Goal: Navigation & Orientation: Find specific page/section

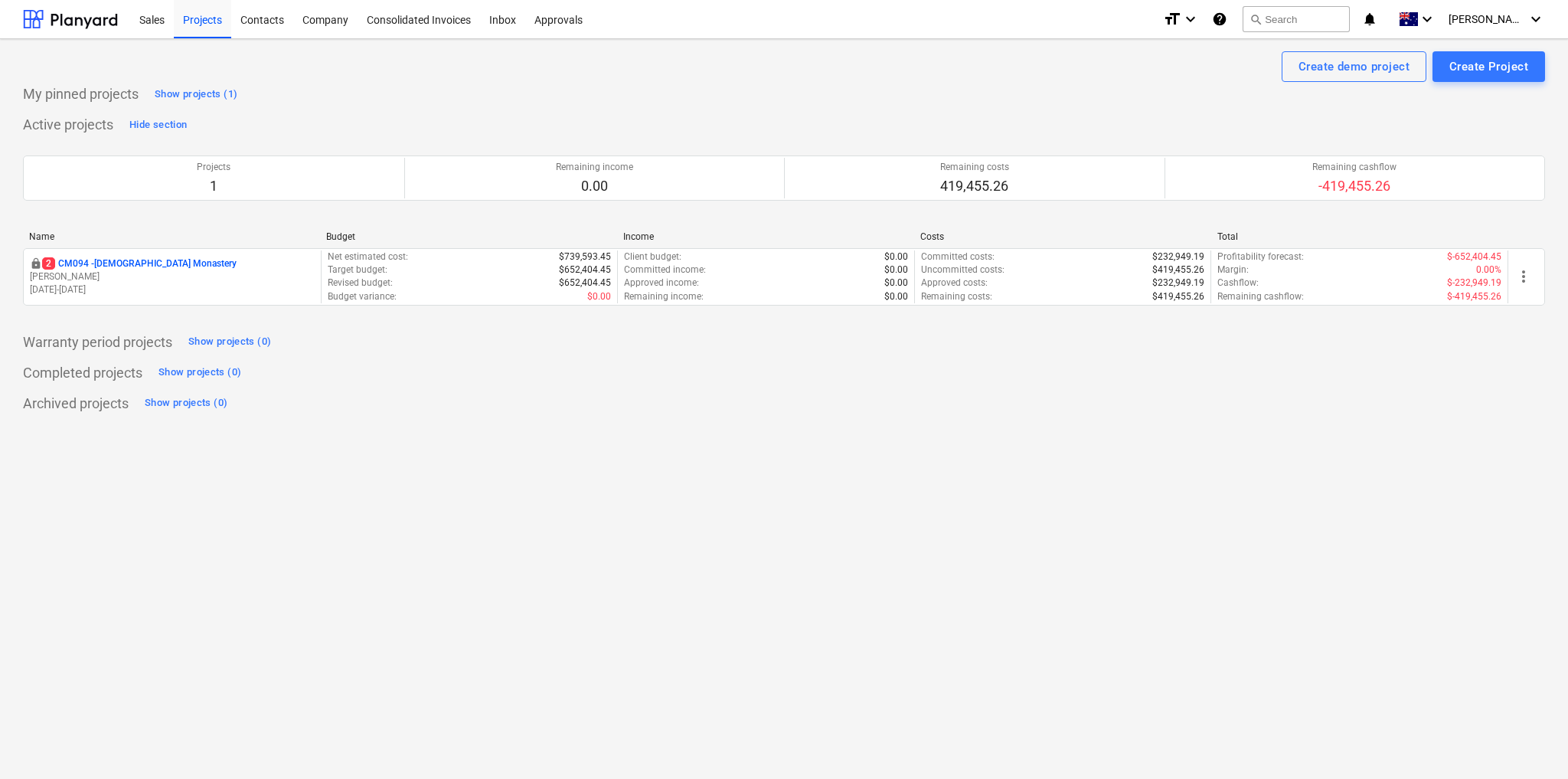
click at [1184, 383] on div "My pinned projects Show projects (1) Active projects Hide section Projects 1 Re…" at bounding box center [784, 248] width 1522 height 333
click at [1506, 26] on div "[PERSON_NAME] keyboard_arrow_down" at bounding box center [1496, 19] width 96 height 38
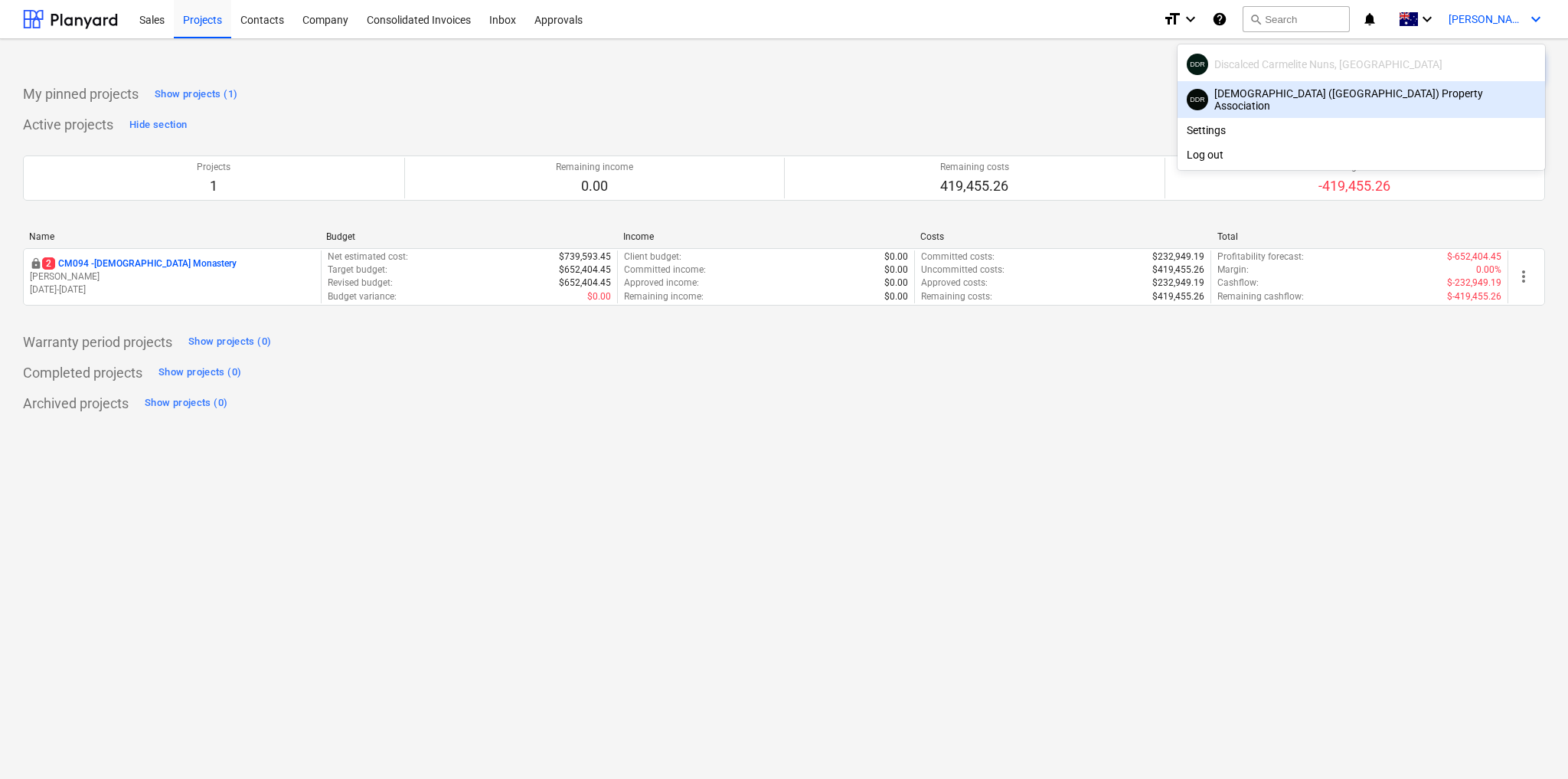
click at [909, 103] on div at bounding box center [784, 390] width 1568 height 779
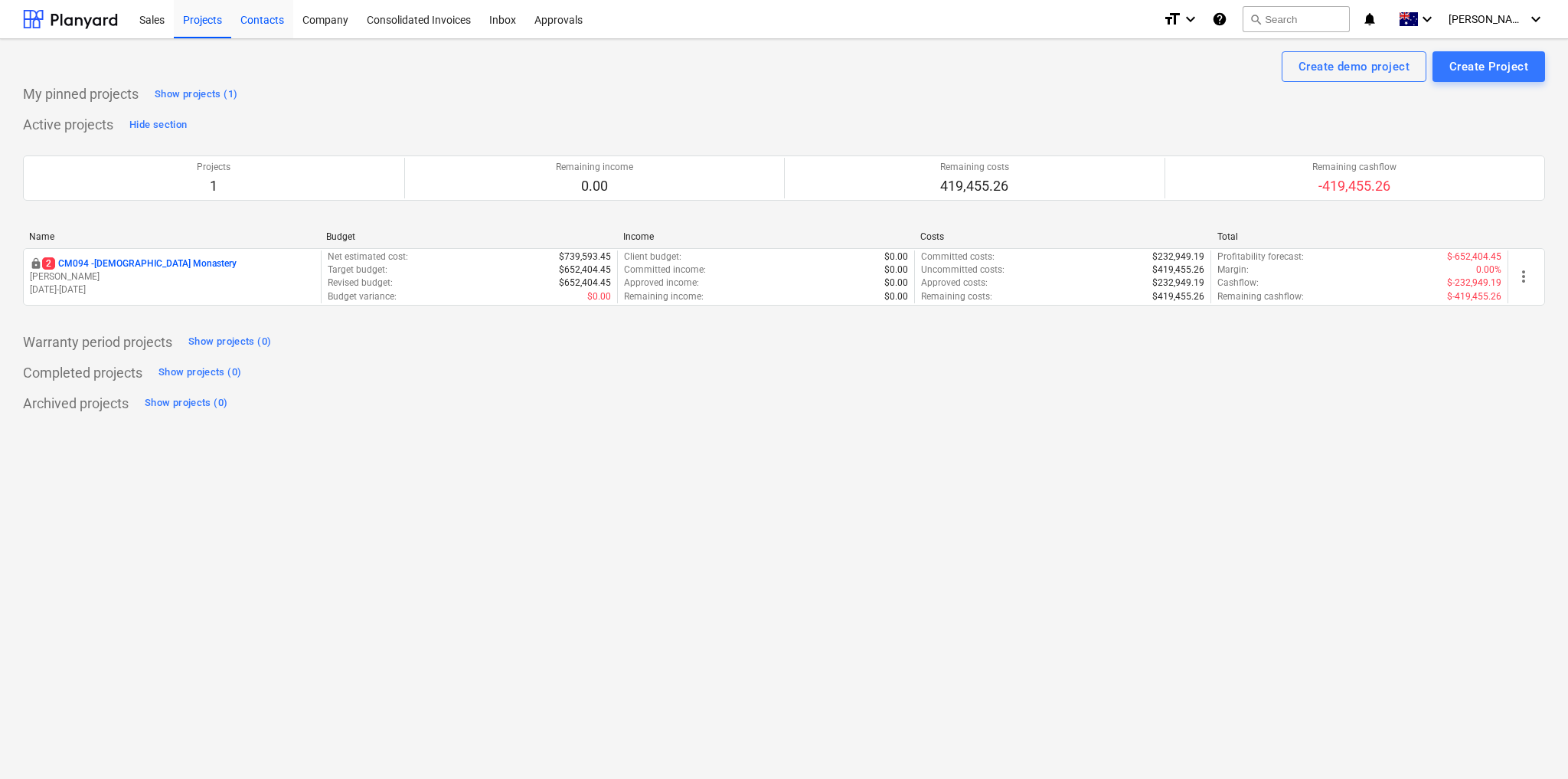
click at [274, 26] on div "Contacts" at bounding box center [262, 18] width 62 height 39
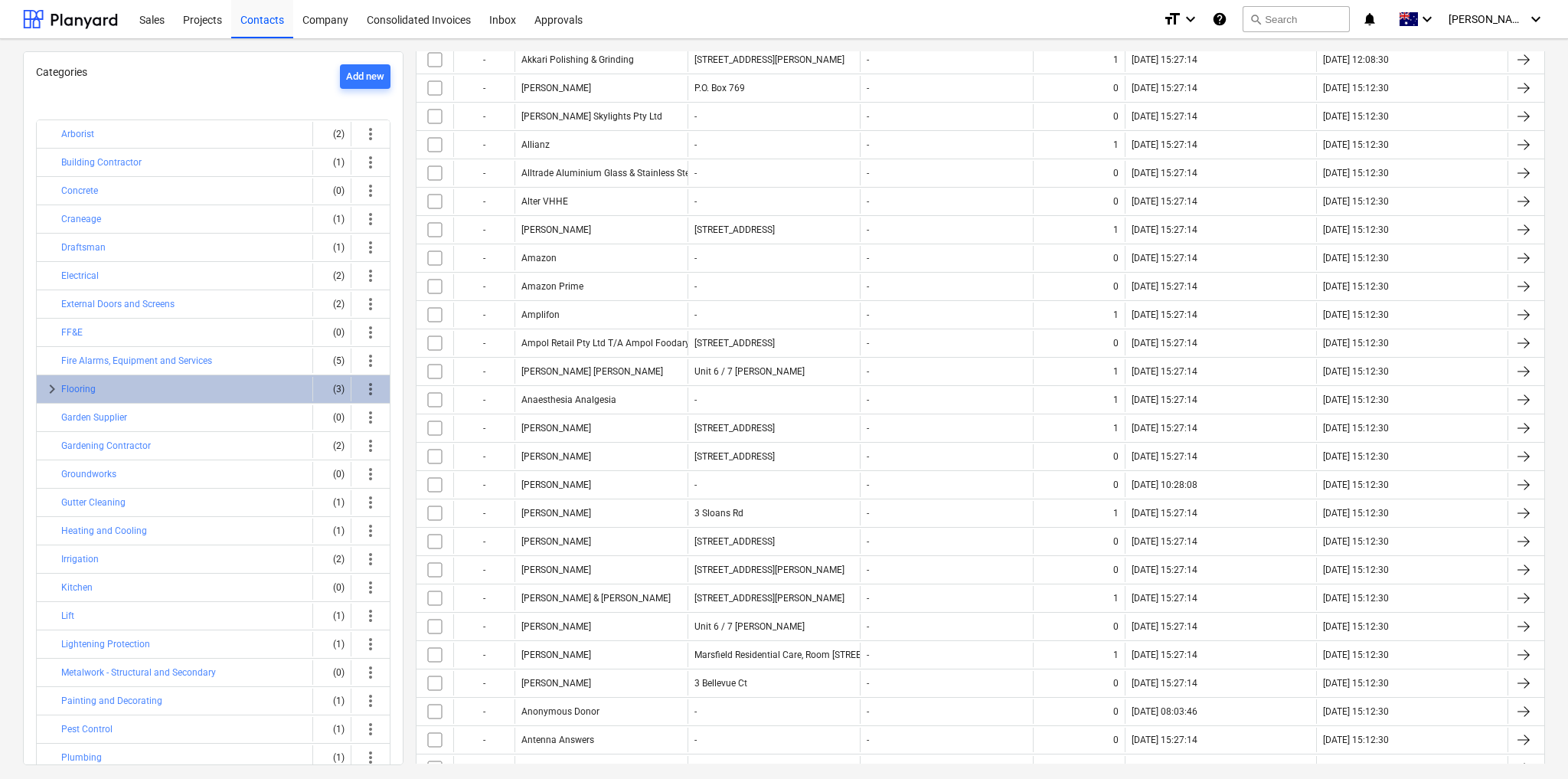
scroll to position [552, 0]
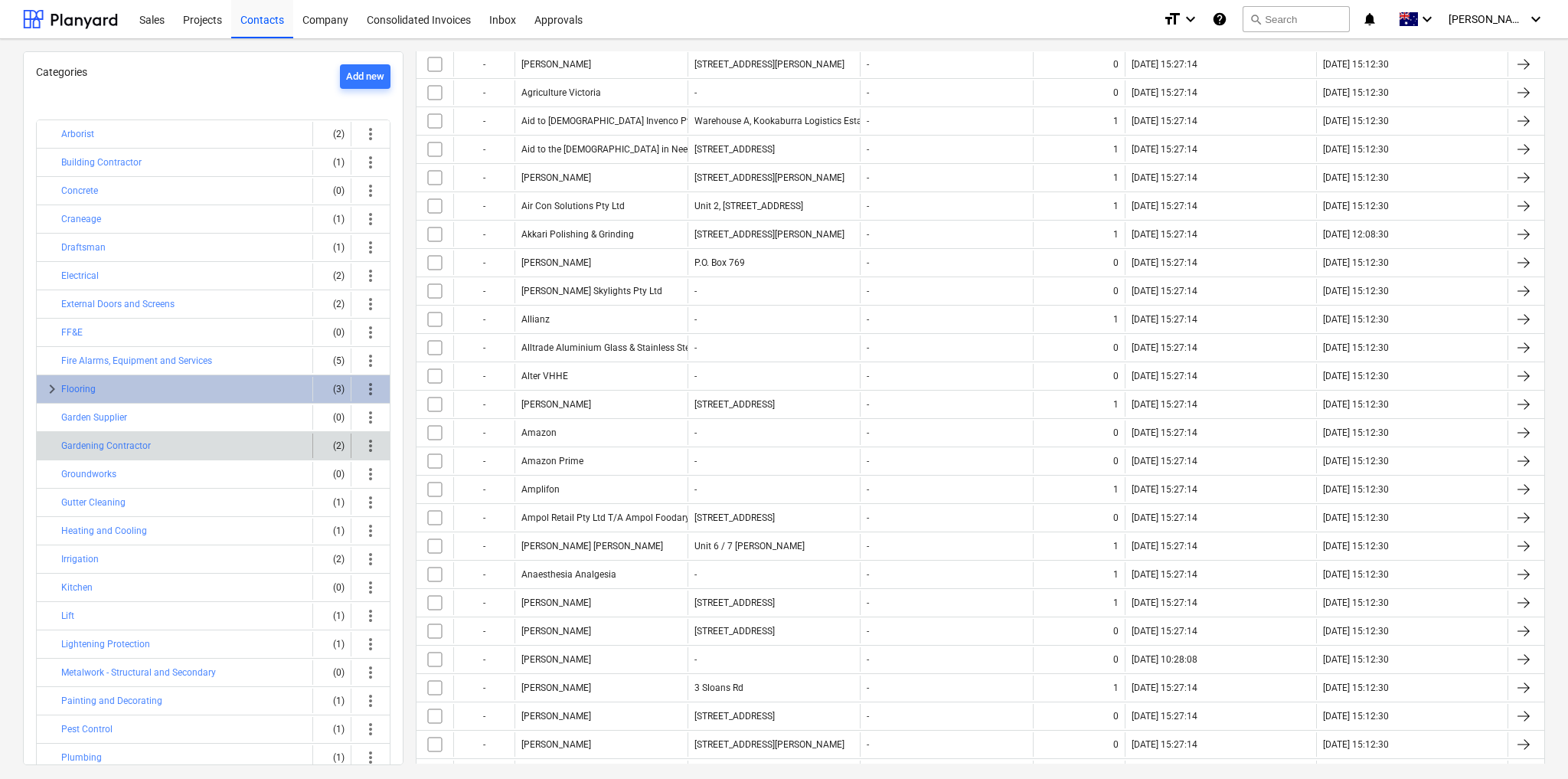
click at [366, 442] on span "more_vert" at bounding box center [370, 446] width 18 height 18
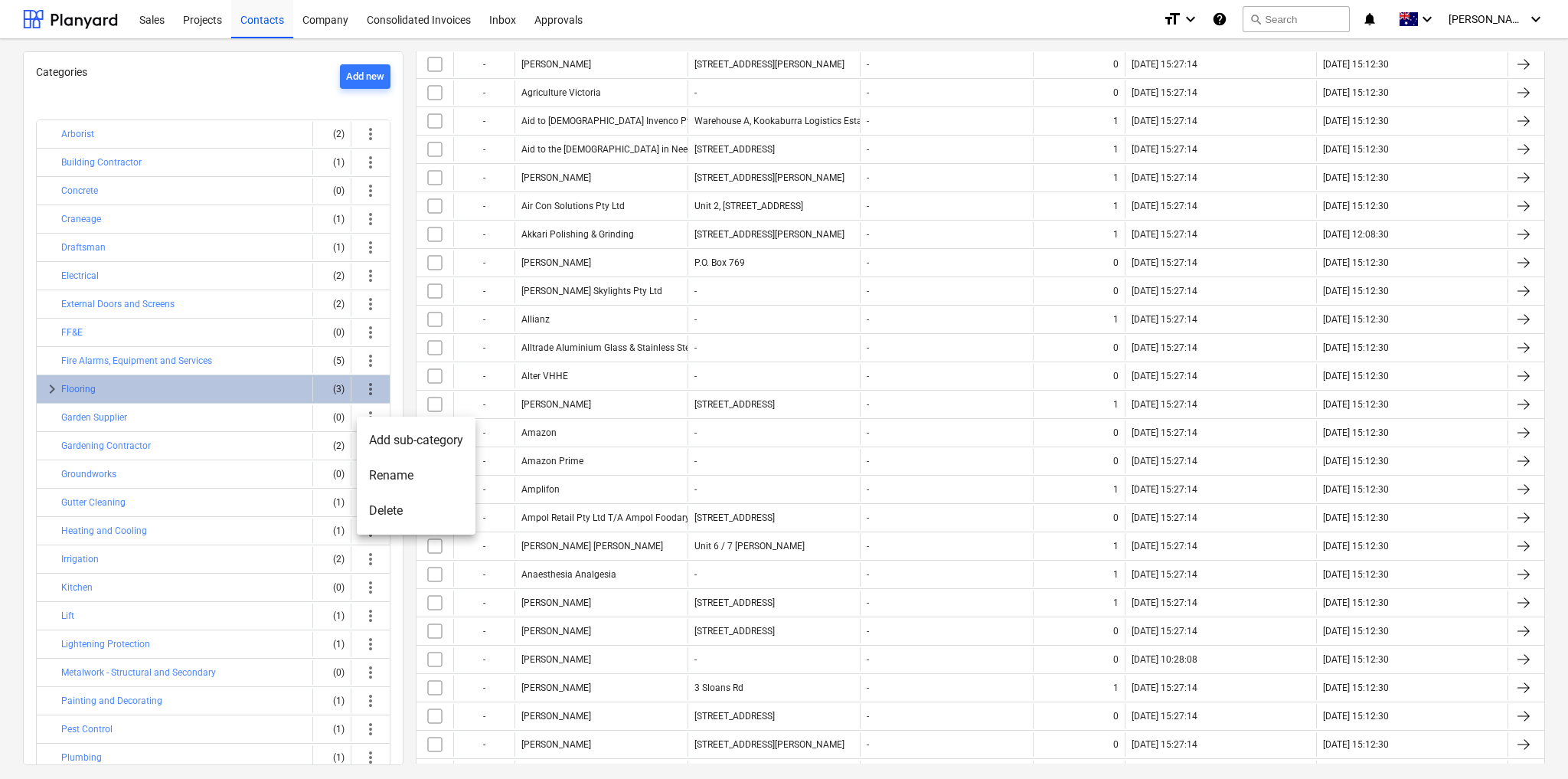
click at [311, 439] on div at bounding box center [784, 390] width 1568 height 779
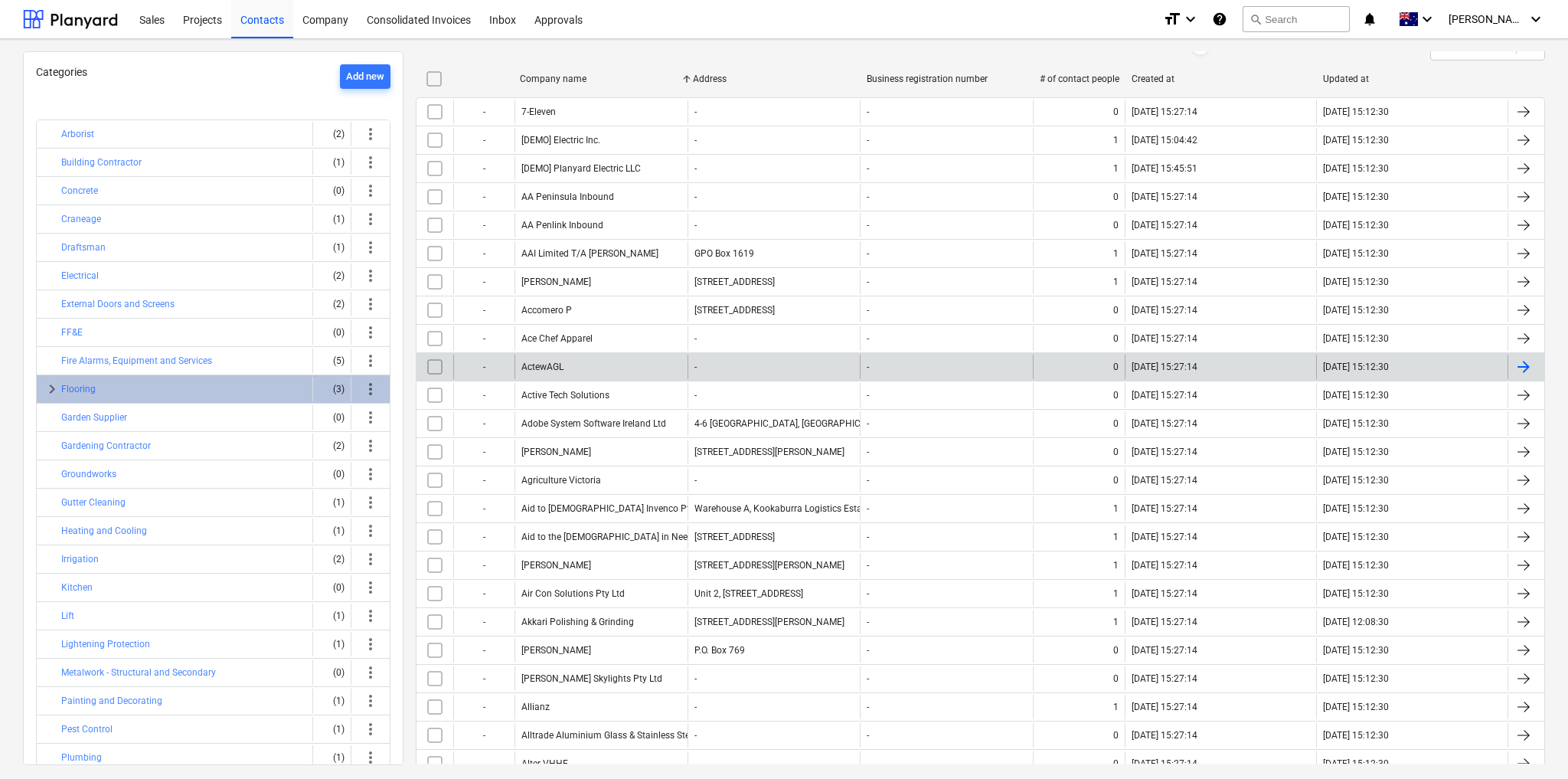
scroll to position [0, 0]
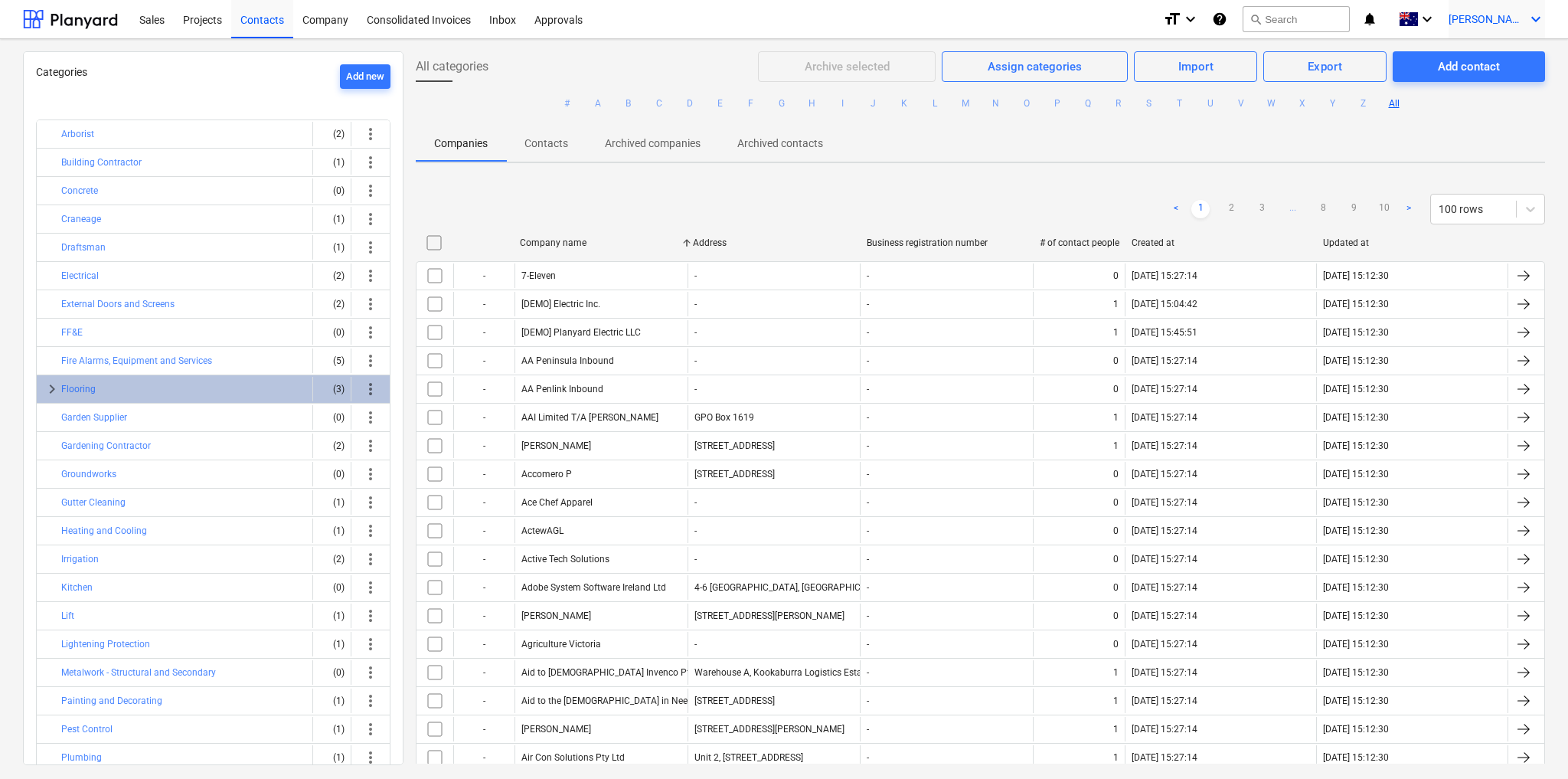
click at [1513, 15] on span "[PERSON_NAME]" at bounding box center [1486, 19] width 77 height 13
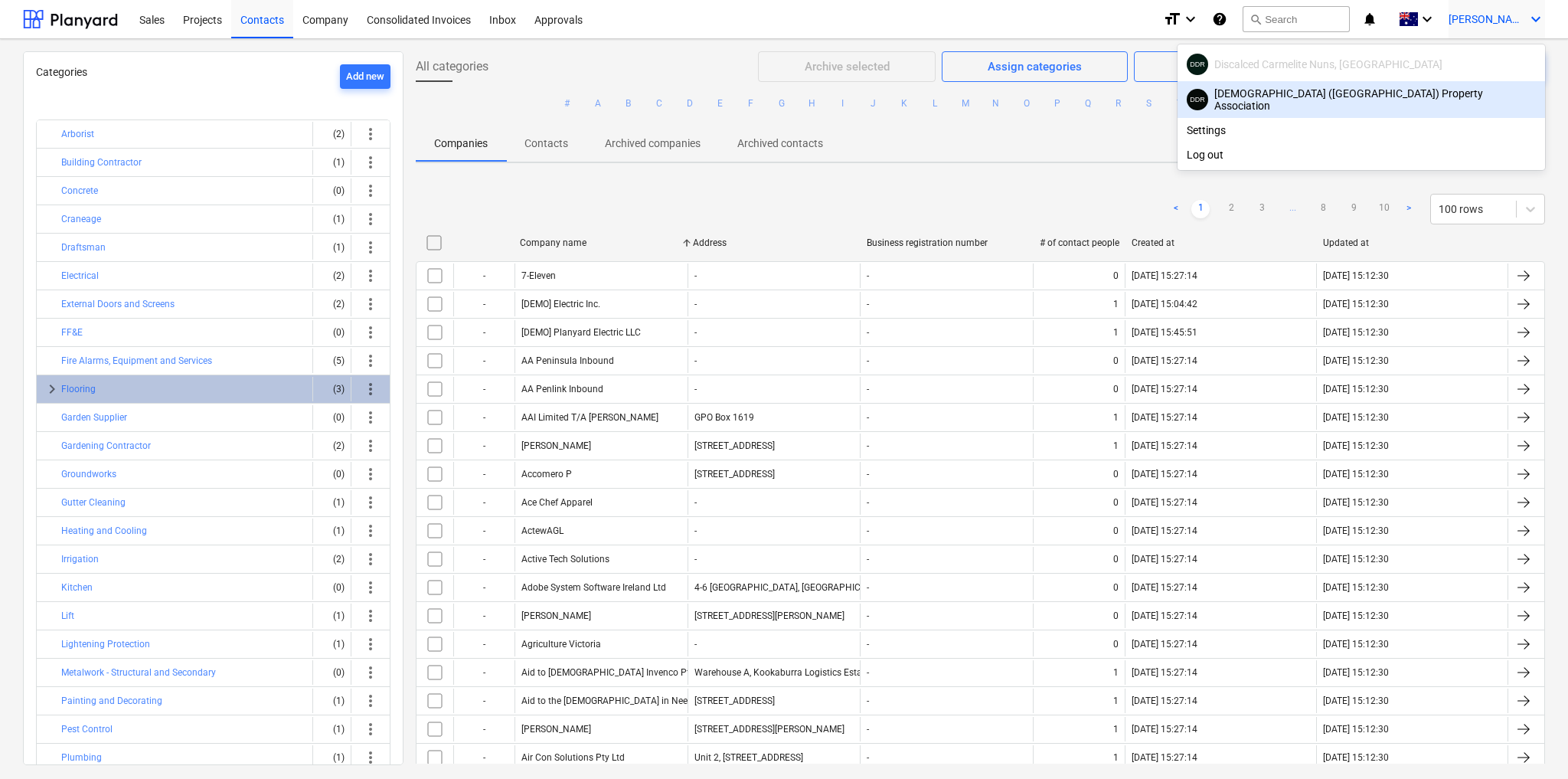
click at [1433, 99] on div "DDR [GEOGRAPHIC_DATA] ([GEOGRAPHIC_DATA]) Property Association" at bounding box center [1361, 99] width 349 height 24
